Goal: Navigation & Orientation: Find specific page/section

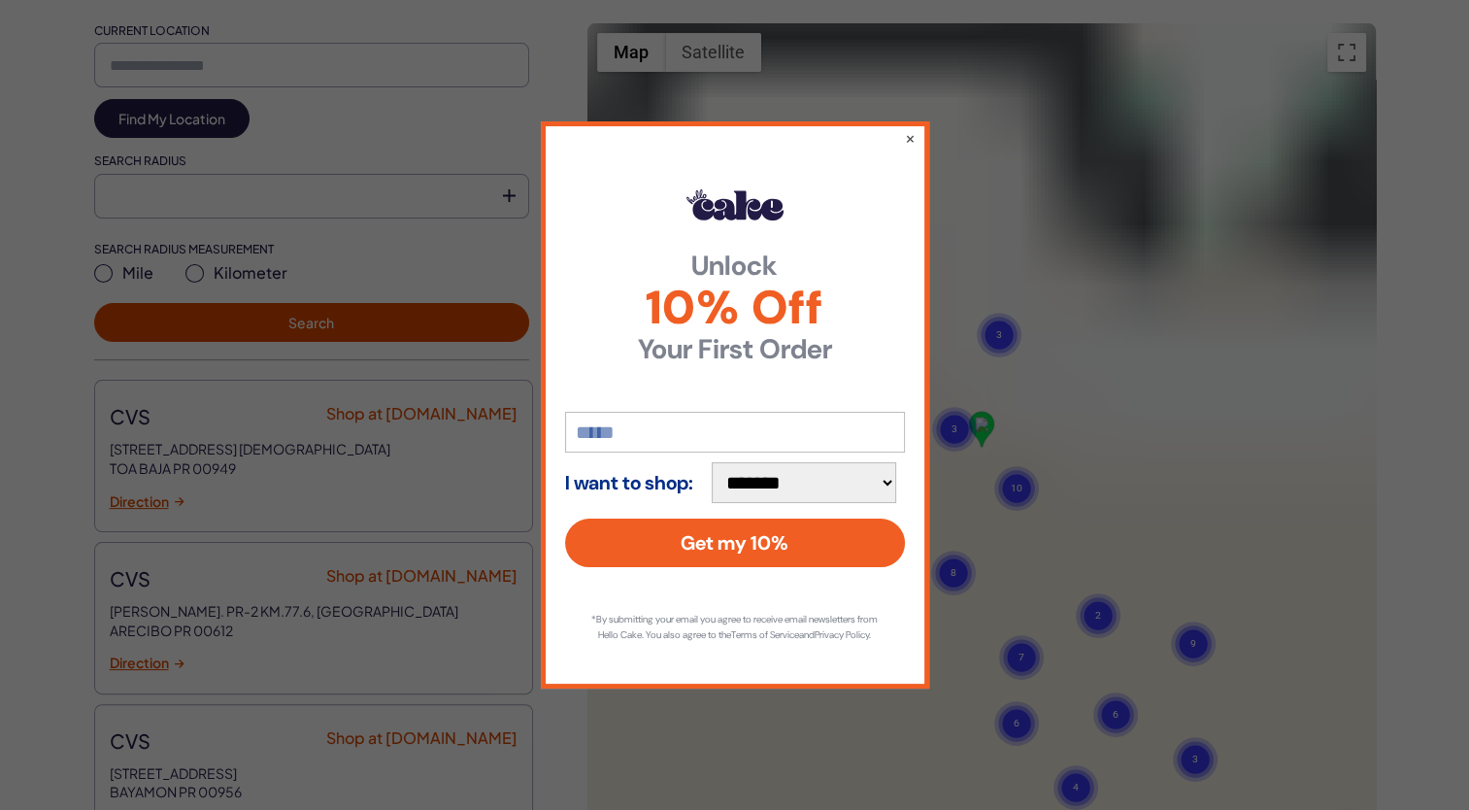
scroll to position [680, 0]
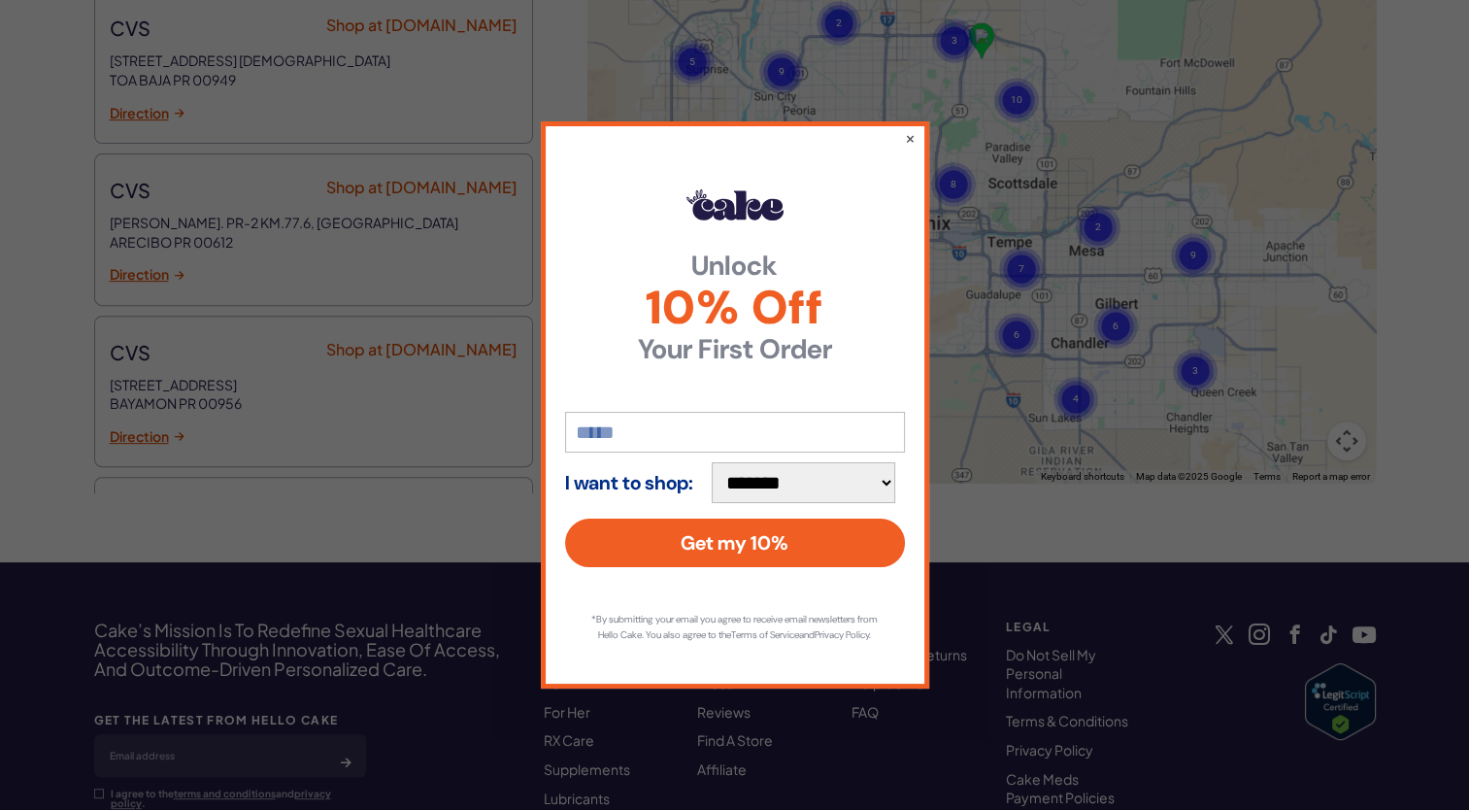
type input "**********"
click at [906, 132] on button "×" at bounding box center [909, 137] width 13 height 23
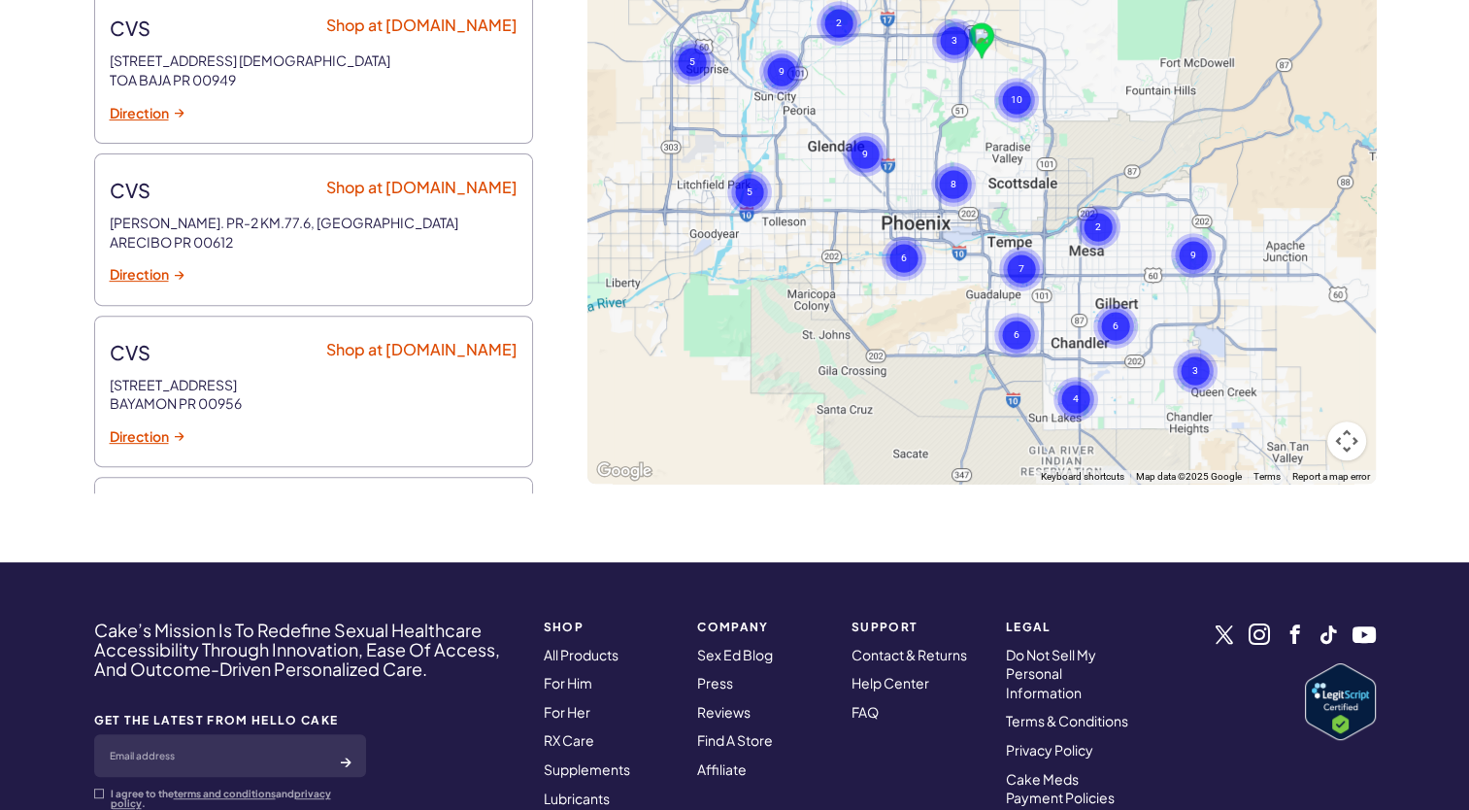
click at [954, 47] on text "3" at bounding box center [955, 40] width 6 height 13
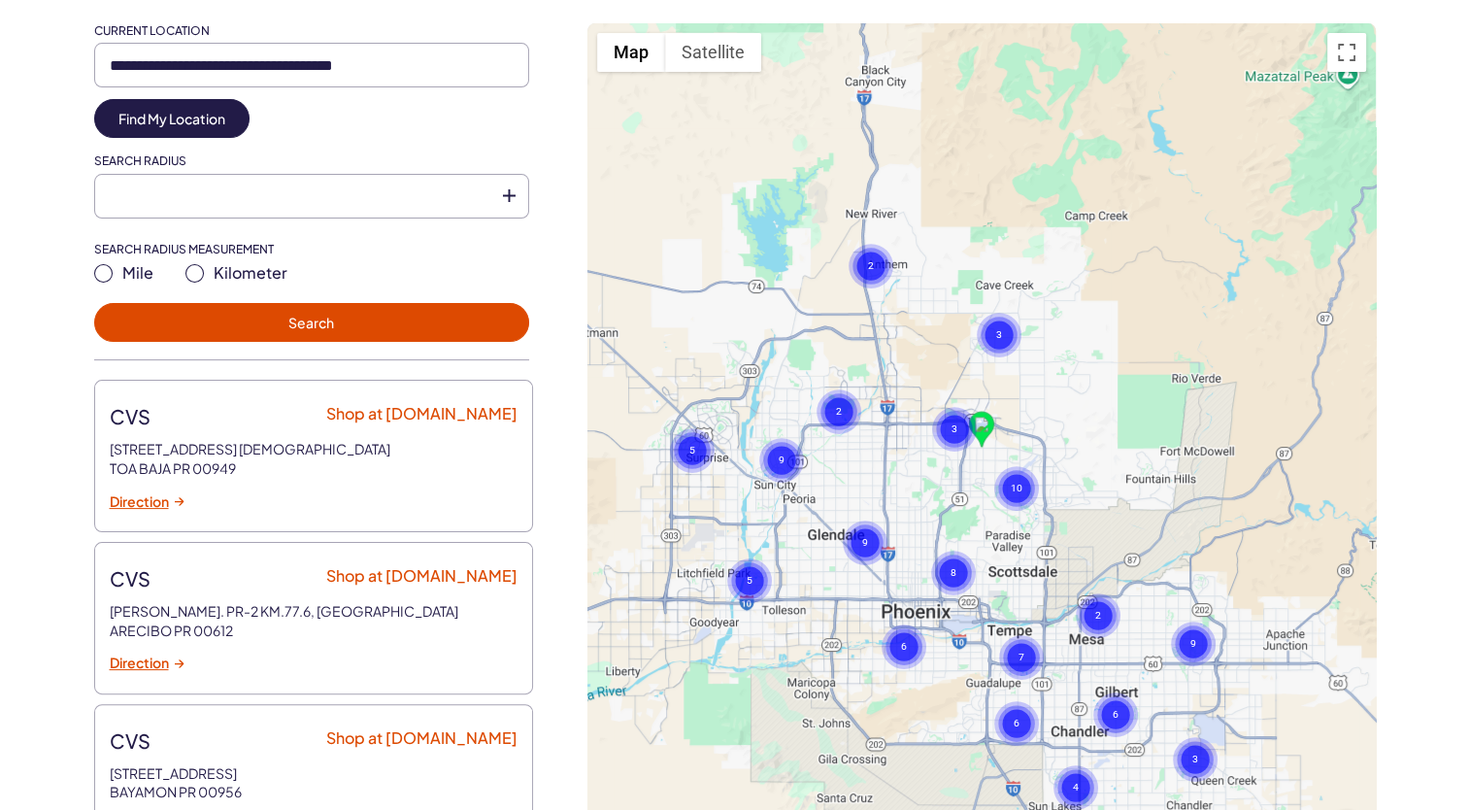
scroll to position [486, 0]
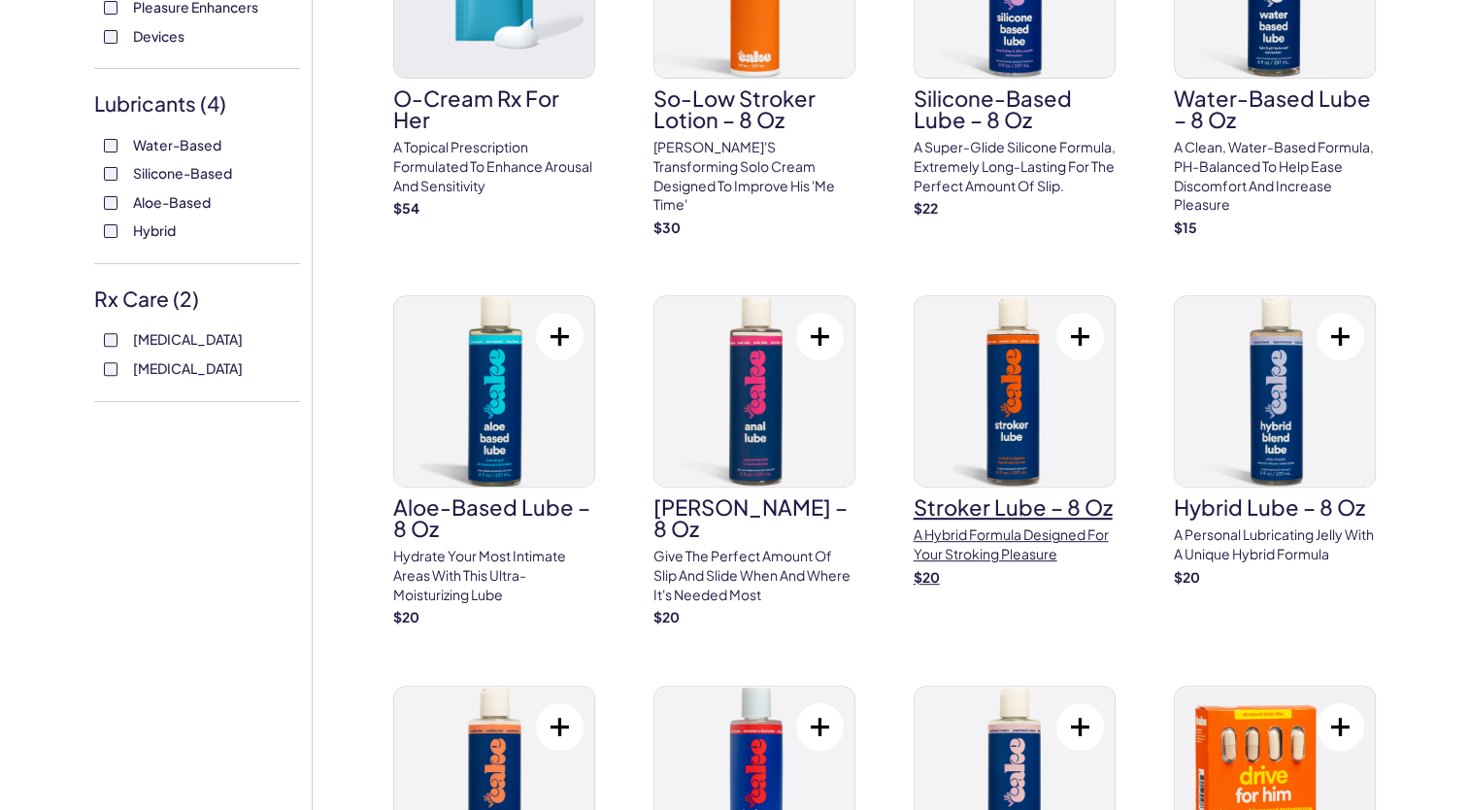
scroll to position [583, 0]
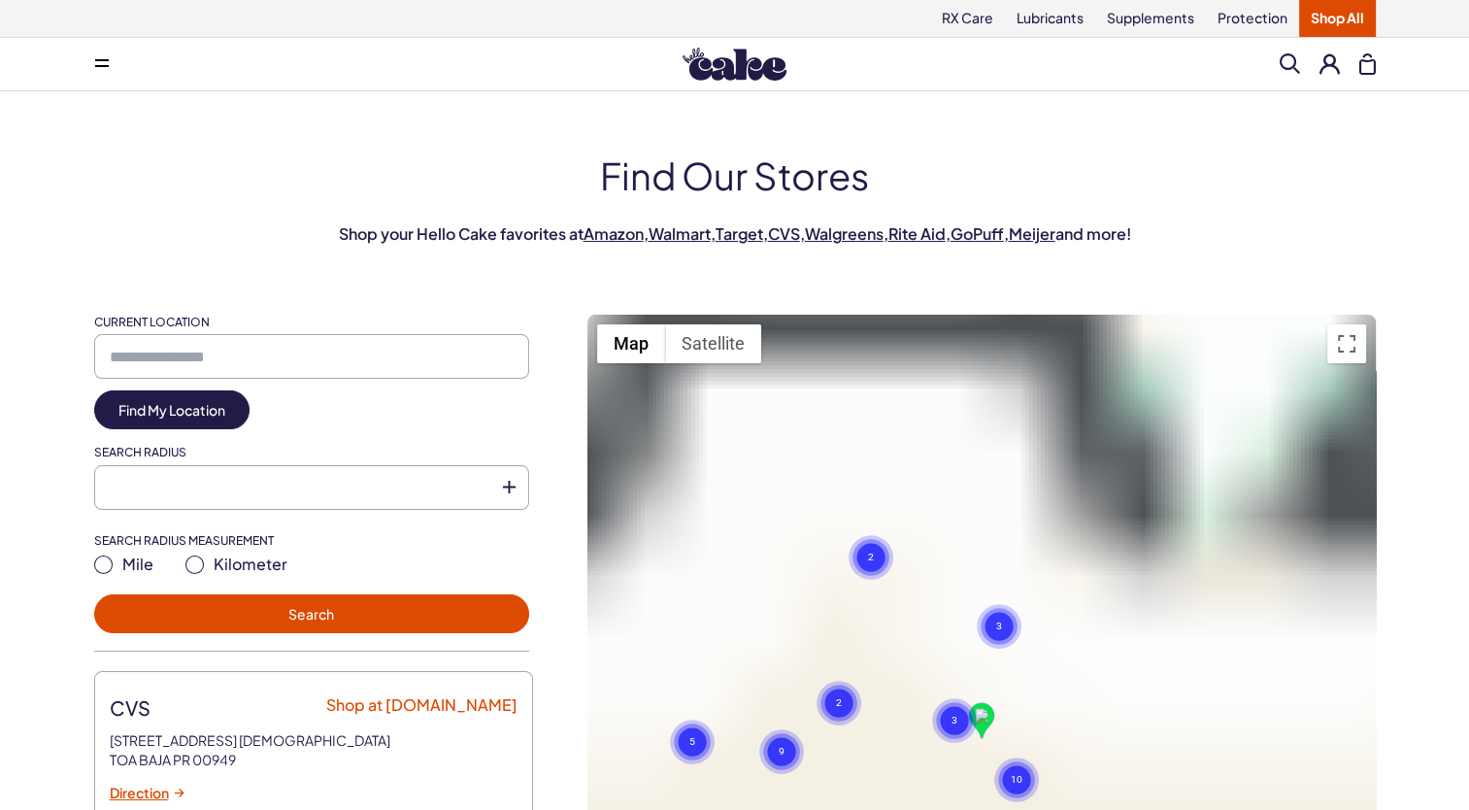
click at [610, 449] on div "To activate drag with keyboard, press Alt + Enter. Once in keyboard drag state,…" at bounding box center [982, 740] width 789 height 850
click at [1001, 620] on text "3" at bounding box center [999, 626] width 6 height 13
click at [1000, 620] on text "3" at bounding box center [999, 626] width 6 height 13
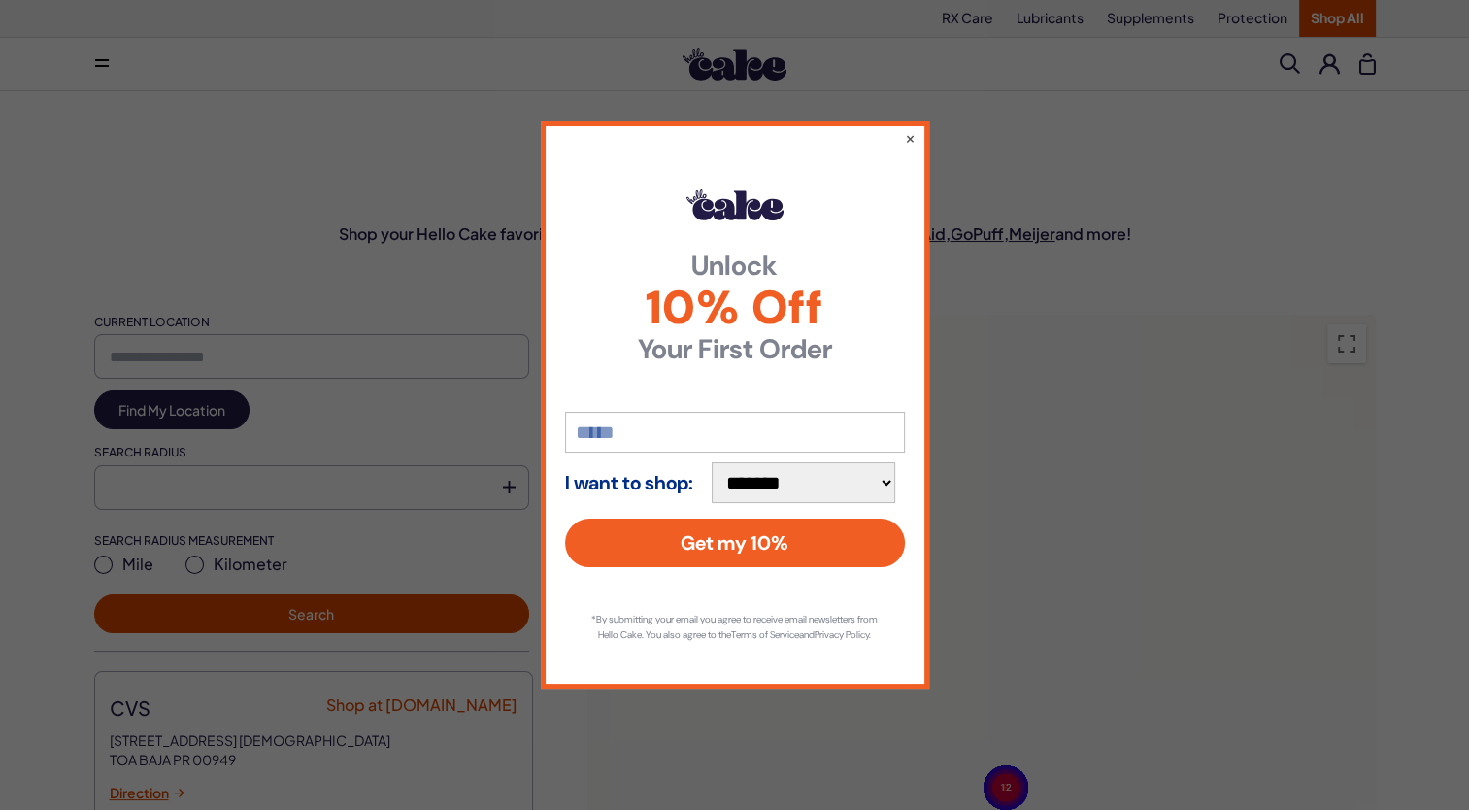
type input "**********"
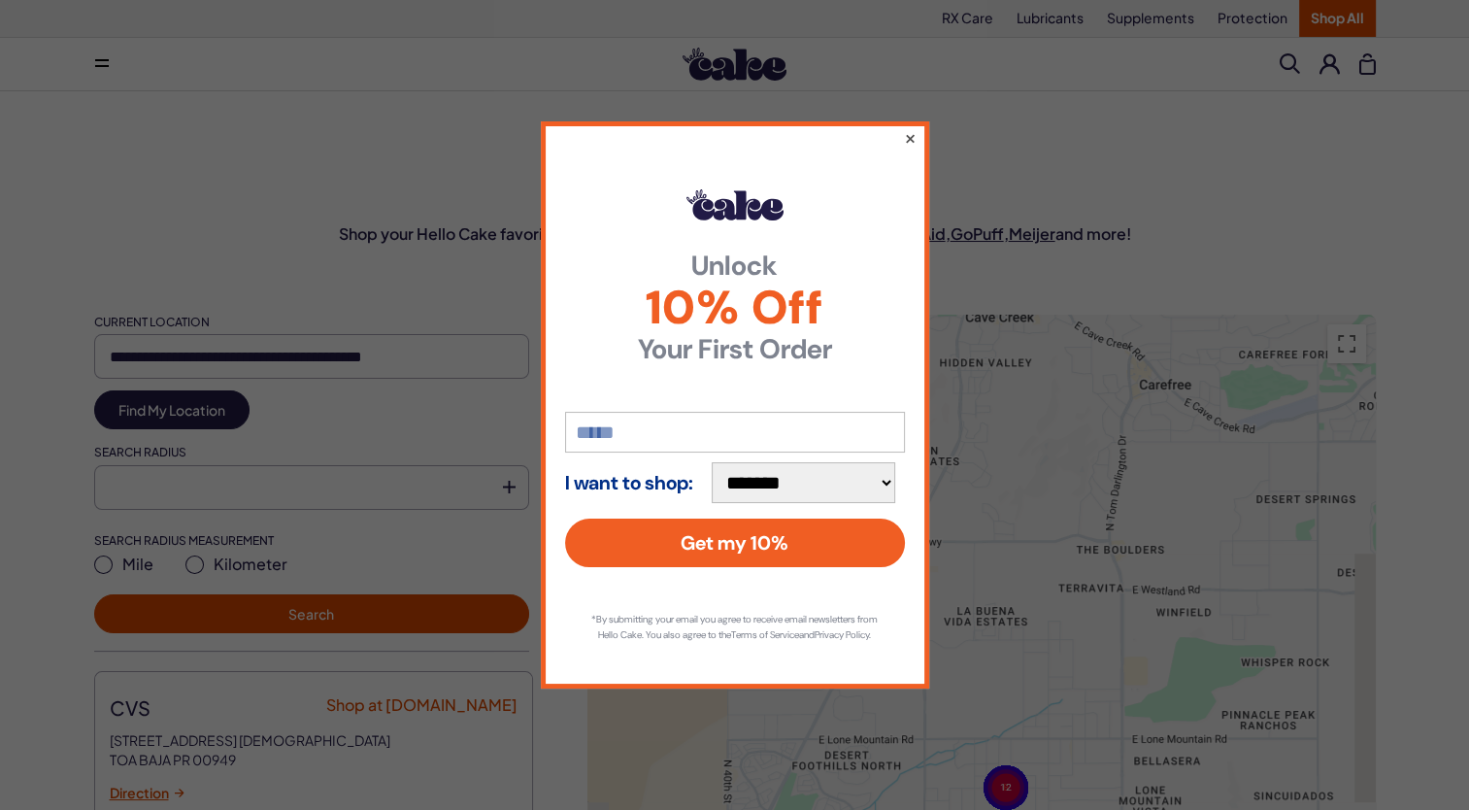
click at [909, 131] on button "×" at bounding box center [909, 137] width 13 height 23
